Goal: Transaction & Acquisition: Subscribe to service/newsletter

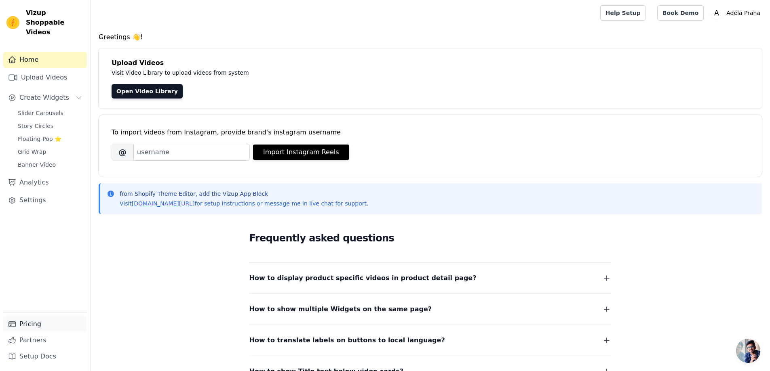
click at [26, 328] on link "Pricing" at bounding box center [45, 324] width 84 height 16
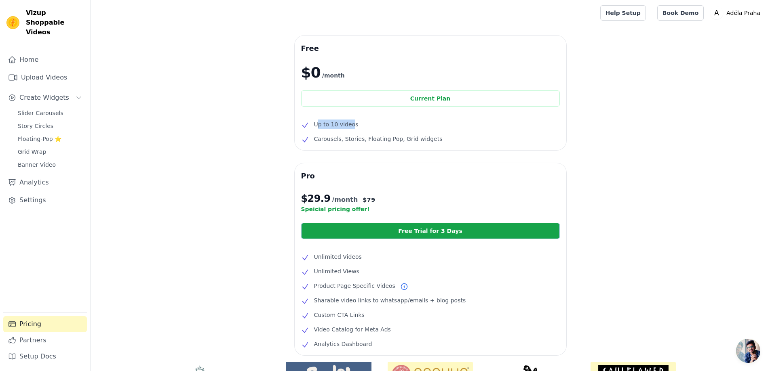
click at [319, 124] on span "Up to 10 videos" at bounding box center [336, 125] width 44 height 10
drag, startPoint x: 313, startPoint y: 141, endPoint x: 430, endPoint y: 141, distance: 117.2
click at [430, 141] on li "Carousels, Stories, Floating Pop, Grid widgets" at bounding box center [430, 139] width 259 height 10
click at [595, 145] on div "Free $0 /month Current Plan Up to 10 videos Carousels, Stories, Floating Pop, G…" at bounding box center [430, 245] width 679 height 419
